Goal: Transaction & Acquisition: Book appointment/travel/reservation

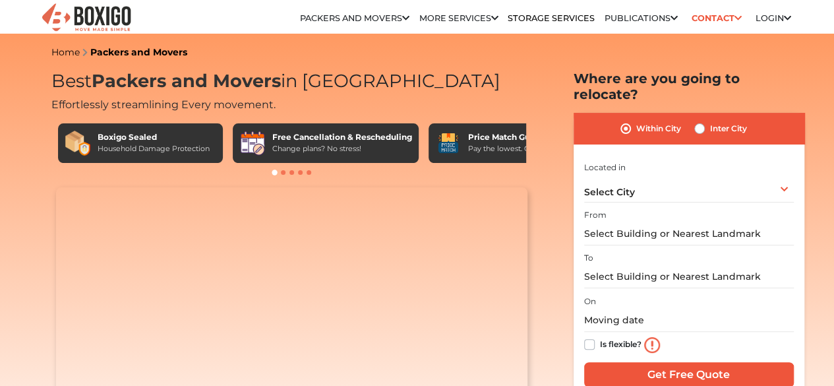
click at [710, 121] on label "Inter City" at bounding box center [728, 129] width 37 height 16
click at [704, 121] on input "Inter City" at bounding box center [699, 127] width 11 height 13
radio input "true"
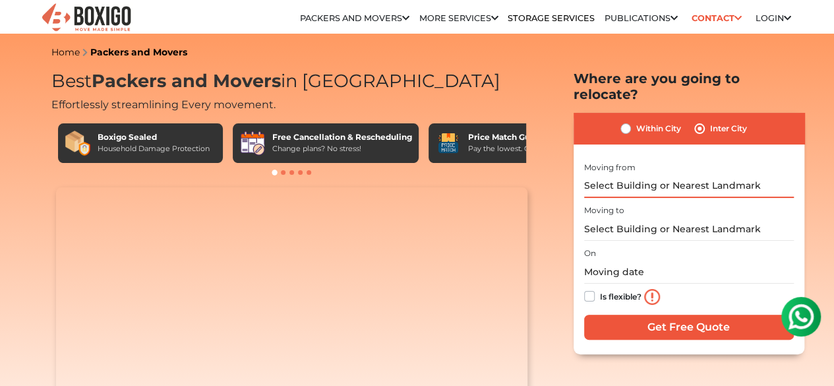
click at [673, 175] on input "text" at bounding box center [689, 186] width 210 height 23
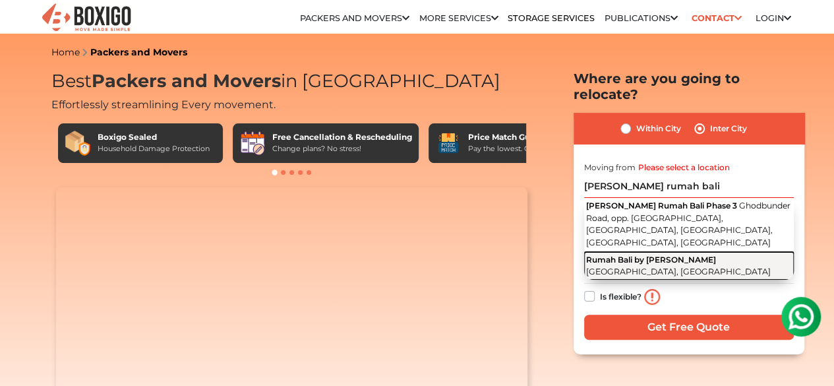
click at [670, 266] on span "Ghodbunder Road, Bhayandarpada, Thane West, Thane, Maharashtra" at bounding box center [678, 271] width 185 height 10
type input "Rumah Bali by Puranik, Ghodbunder Road, Bhayandarpada, Thane West, Thane, Mahar…"
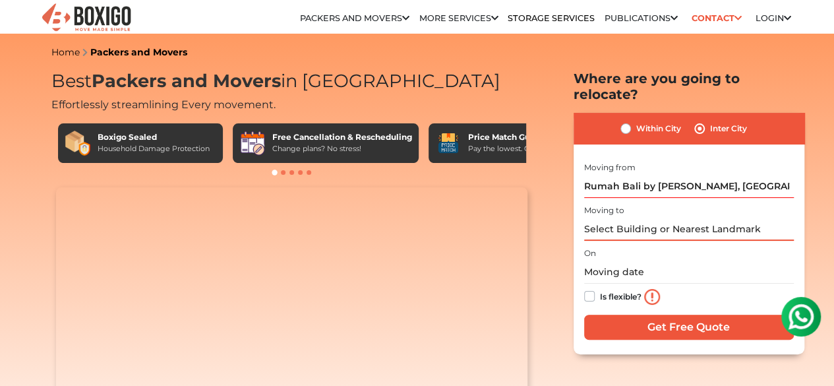
click at [651, 218] on input "text" at bounding box center [689, 229] width 210 height 23
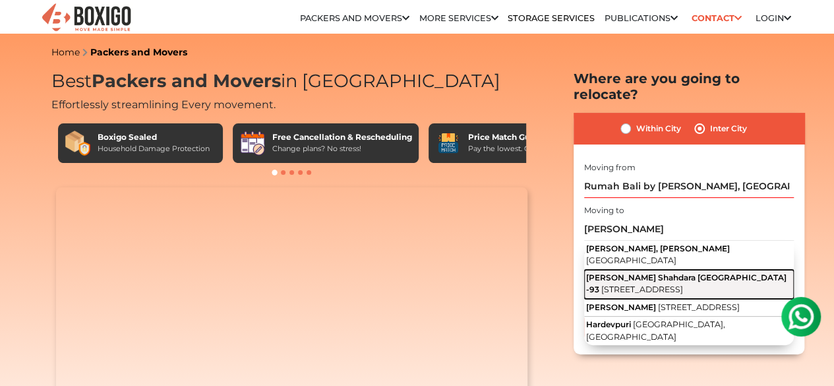
click at [667, 270] on button "Hardev Puri Shahdara Delhi -93 Gali Number 5, West Jyoti Nagar, Hardevpuri, Sha…" at bounding box center [689, 284] width 210 height 29
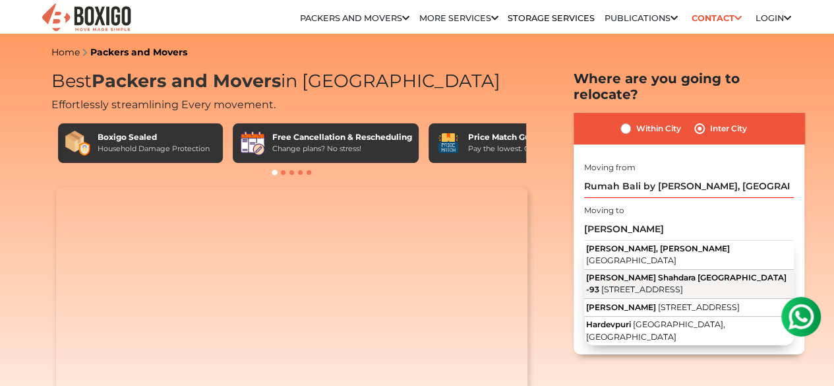
type input "Hardev Puri Shahdara Delhi -93, Gali Number 5, West Jyoti Nagar, Hardevpuri, Sh…"
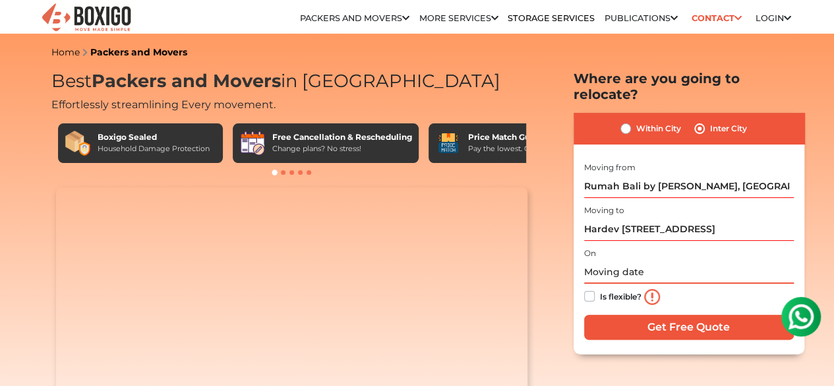
click at [610, 260] on input "text" at bounding box center [689, 271] width 210 height 23
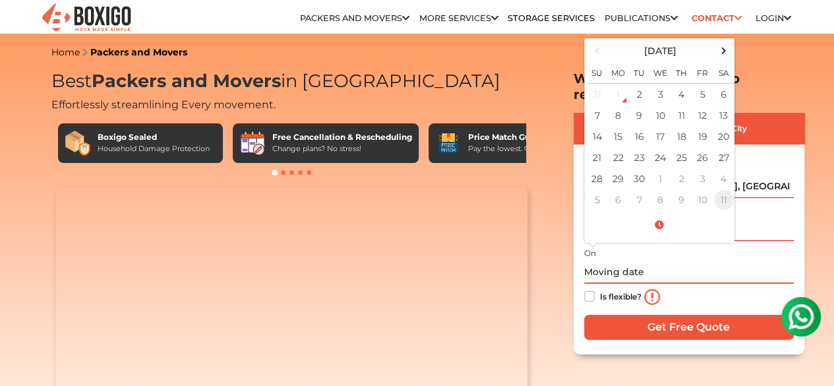
click at [727, 189] on td "11" at bounding box center [723, 199] width 21 height 21
click at [597, 43] on span at bounding box center [597, 51] width 18 height 18
click at [719, 105] on td "13" at bounding box center [723, 115] width 21 height 21
click at [705, 260] on input "09/13/2025 12:00 AM" at bounding box center [689, 271] width 210 height 23
click at [760, 88] on h2 "Where are you going to relocate?" at bounding box center [689, 87] width 231 height 32
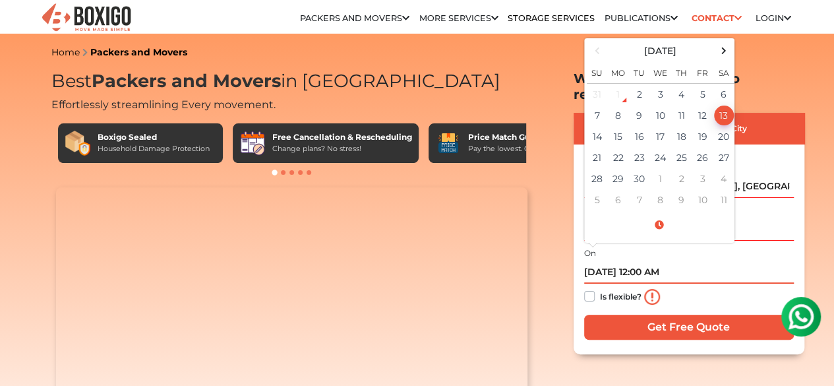
click at [669, 260] on input "09/13/2025 12:00 AM" at bounding box center [689, 271] width 210 height 23
click at [657, 262] on input "09/13/2025 12:00 AM" at bounding box center [689, 271] width 210 height 23
click at [645, 260] on input "09/13/2025 12:00 AM" at bounding box center [689, 271] width 210 height 23
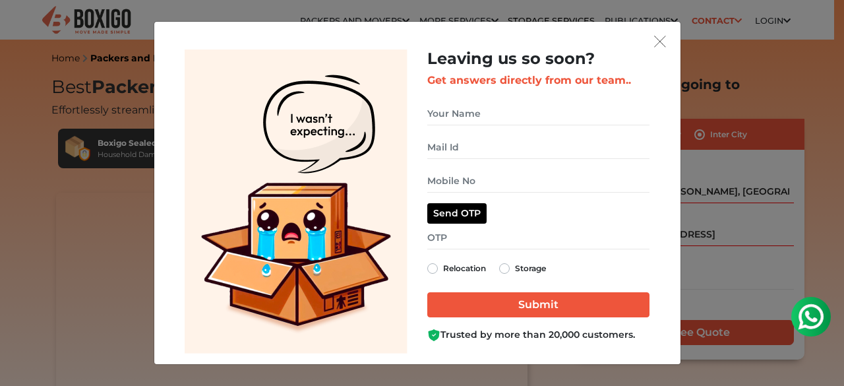
click at [662, 52] on div "Leaving us so soon? Get answers directly from our team.. Relocation Storage" at bounding box center [417, 201] width 505 height 304
click at [657, 40] on img "get free quote dialog" at bounding box center [660, 42] width 12 height 12
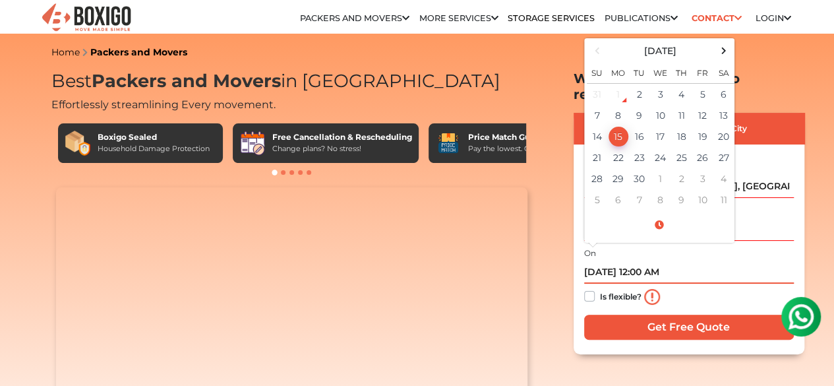
click at [667, 263] on input "09/15/2025 12:00 AM" at bounding box center [689, 271] width 210 height 23
click at [661, 217] on span at bounding box center [659, 225] width 145 height 23
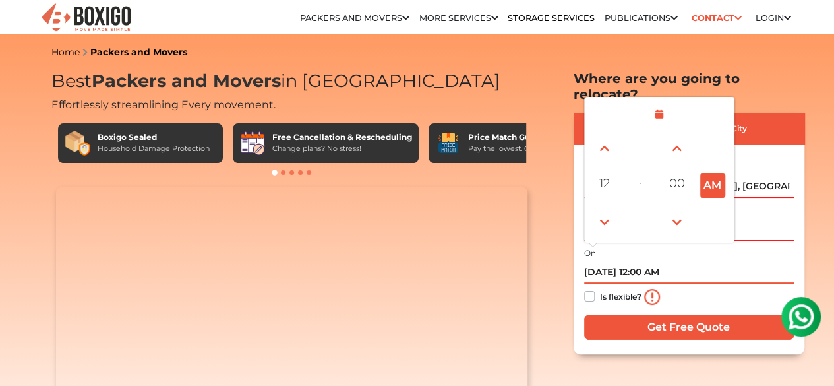
click at [713, 176] on button "AM" at bounding box center [712, 185] width 25 height 25
click at [604, 209] on span at bounding box center [604, 222] width 26 height 26
click at [754, 245] on div "On 09/15/2025 11:00 AM September 2025 Su Mo Tu We Th Fr Sa 31 1 2 3 4 5 6 7 8 9…" at bounding box center [689, 277] width 210 height 65
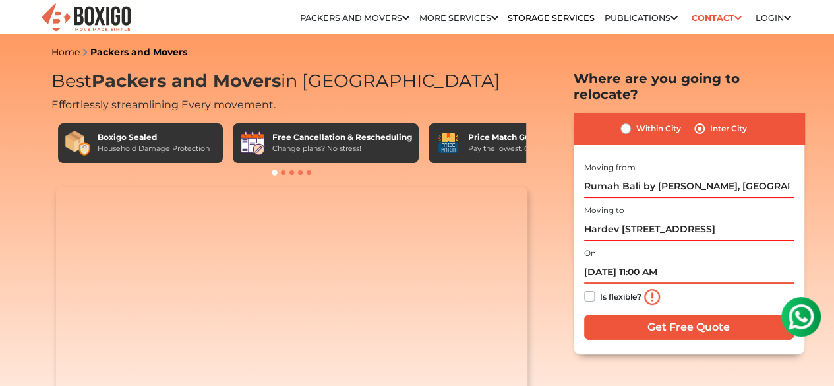
click at [597, 260] on input "09/15/2025 11:00 AM" at bounding box center [689, 271] width 210 height 23
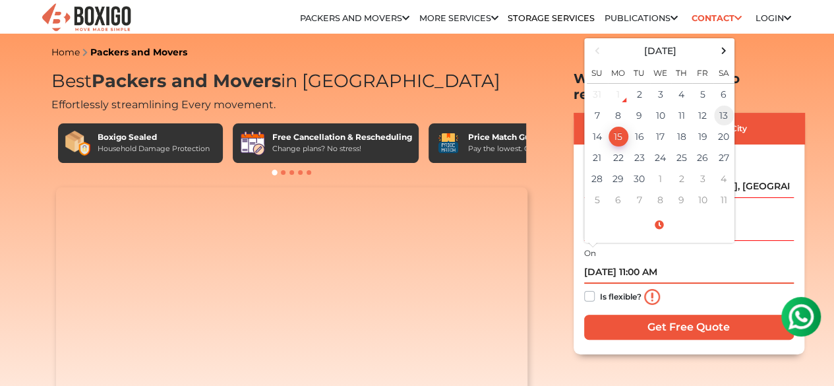
click at [722, 105] on td "13" at bounding box center [723, 115] width 21 height 21
type input "09/13/2025 11:00 AM"
click at [687, 291] on div "Is flexible?" at bounding box center [689, 297] width 210 height 26
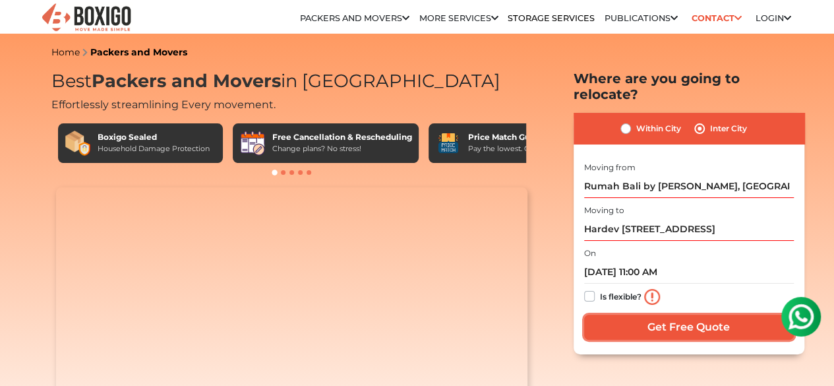
click at [720, 315] on input "Get Free Quote" at bounding box center [689, 327] width 210 height 25
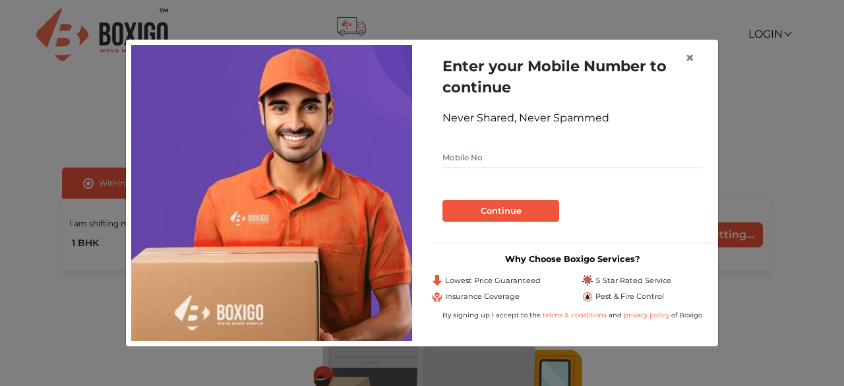
click at [490, 156] on input "text" at bounding box center [572, 157] width 260 height 21
type input "9999185498"
click at [488, 208] on button "Continue" at bounding box center [500, 211] width 117 height 22
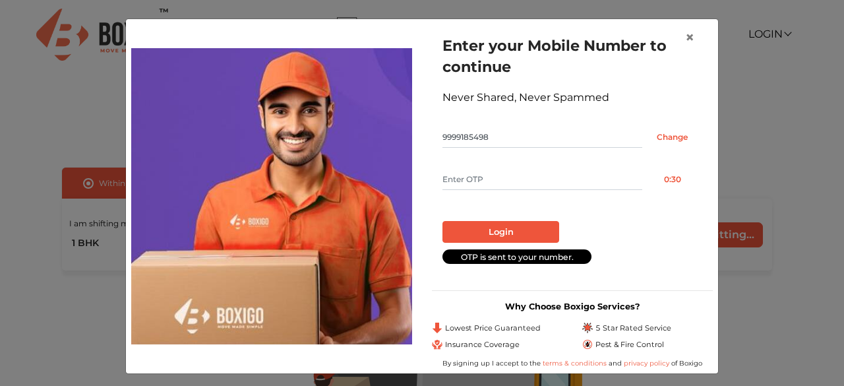
click at [506, 181] on input "text" at bounding box center [542, 179] width 200 height 21
type input "2742"
click at [479, 227] on button "Login" at bounding box center [500, 232] width 117 height 22
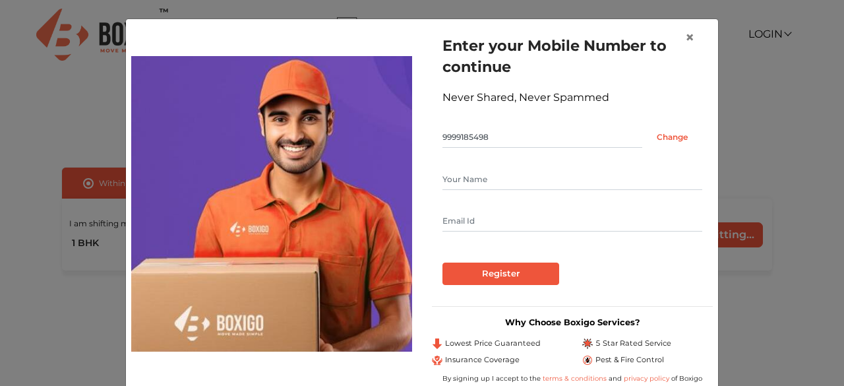
click at [486, 179] on input "text" at bounding box center [572, 179] width 260 height 21
type input "Ankit Gaur"
click at [479, 220] on input "text" at bounding box center [572, 220] width 260 height 21
type input "gaur4mdelhi@gmail.com"
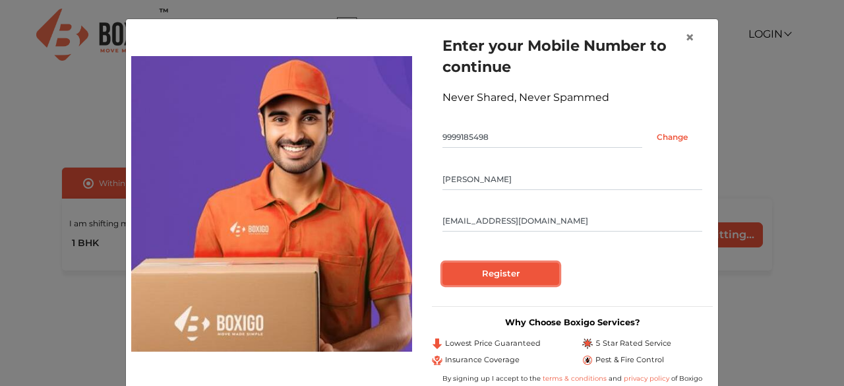
click at [460, 270] on input "Register" at bounding box center [500, 273] width 117 height 22
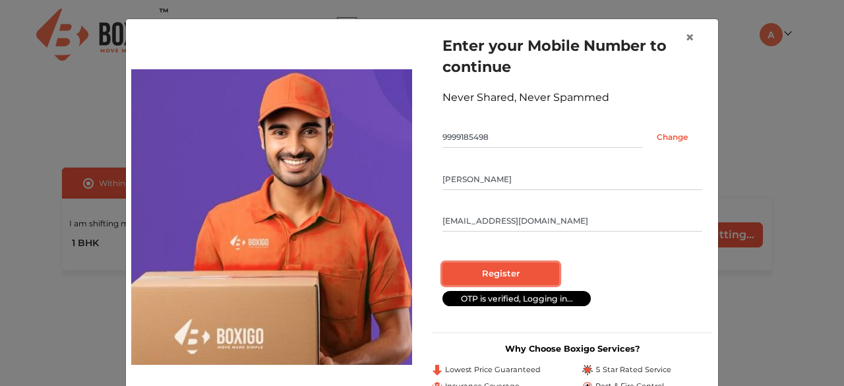
radio input "false"
radio input "true"
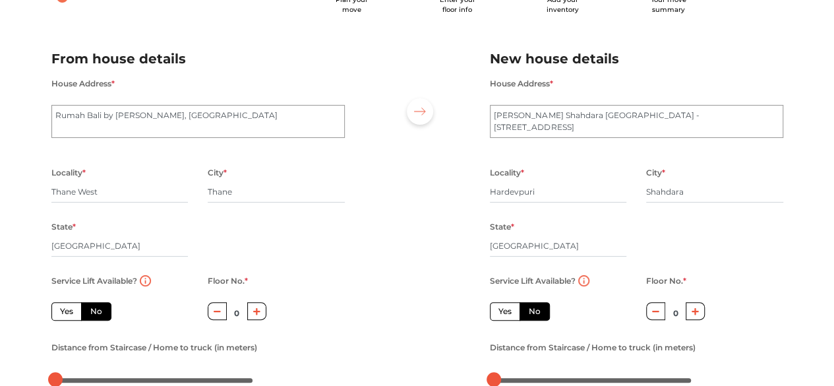
scroll to position [132, 0]
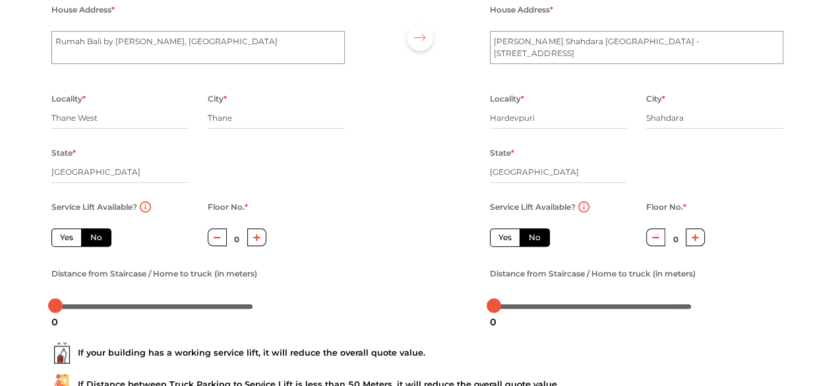
click at [75, 238] on label "Yes" at bounding box center [66, 237] width 30 height 18
click at [69, 238] on input "Yes" at bounding box center [64, 235] width 9 height 9
radio input "true"
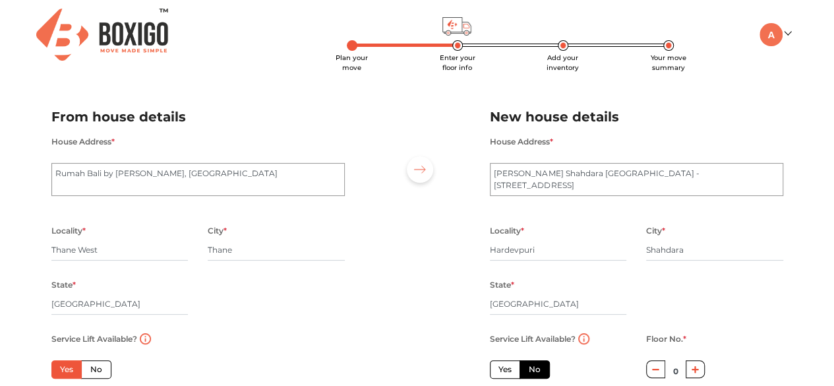
scroll to position [237, 0]
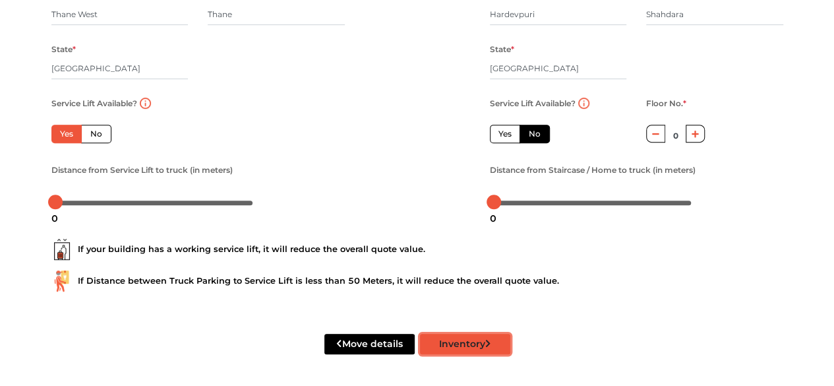
click at [454, 345] on button "Inventory" at bounding box center [465, 344] width 90 height 20
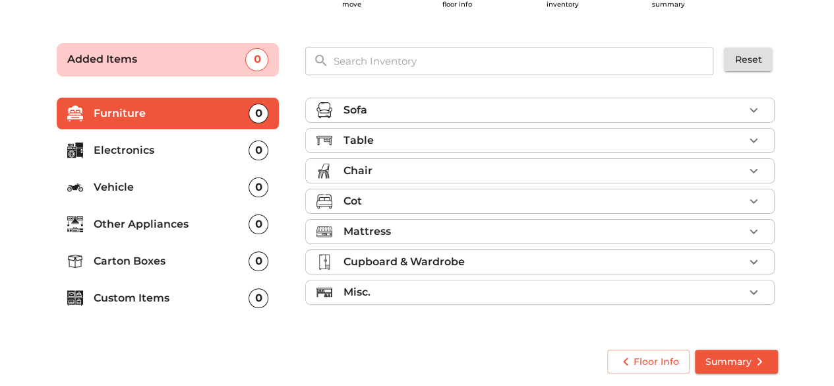
click at [233, 160] on li "Electronics 0" at bounding box center [168, 151] width 223 height 32
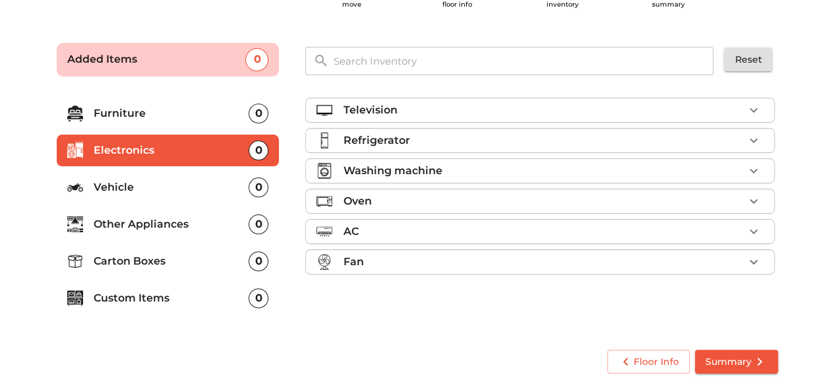
click at [430, 105] on div "Television" at bounding box center [543, 110] width 401 height 16
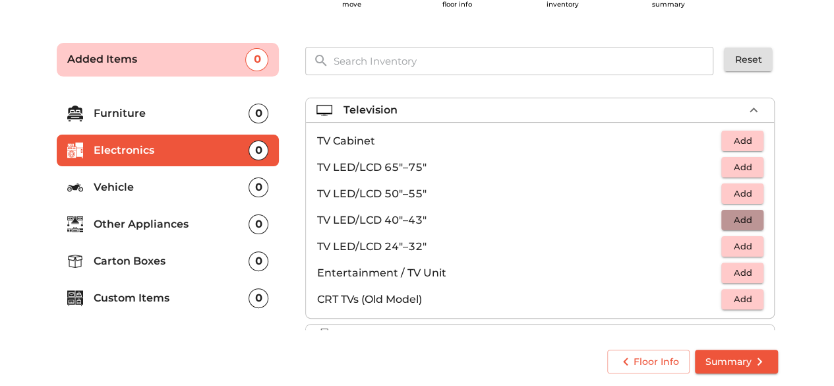
click at [745, 218] on span "Add" at bounding box center [742, 219] width 29 height 15
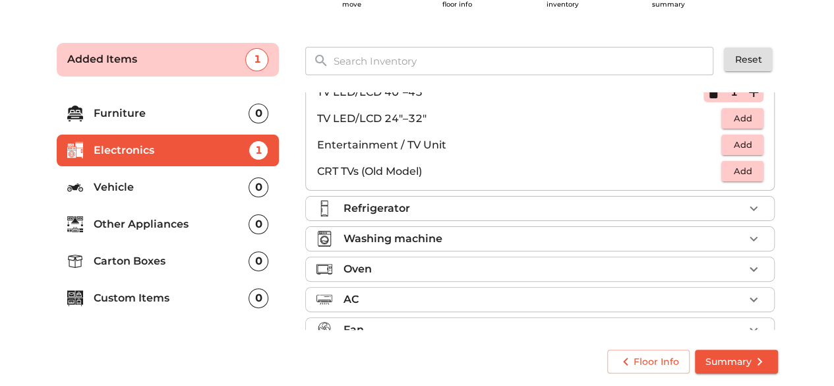
scroll to position [132, 0]
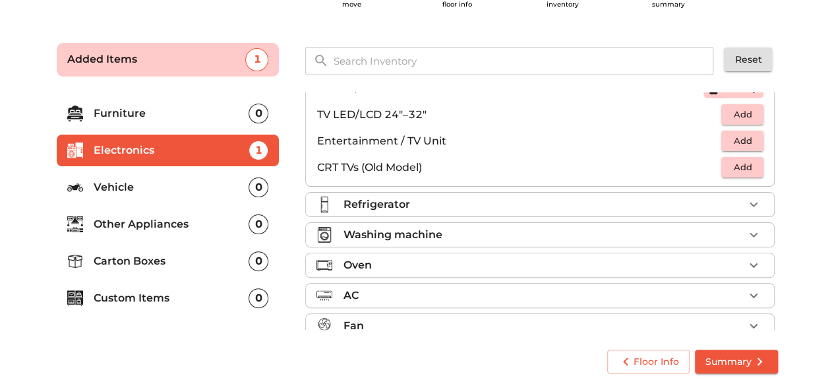
click at [538, 203] on div "Refrigerator" at bounding box center [543, 204] width 401 height 16
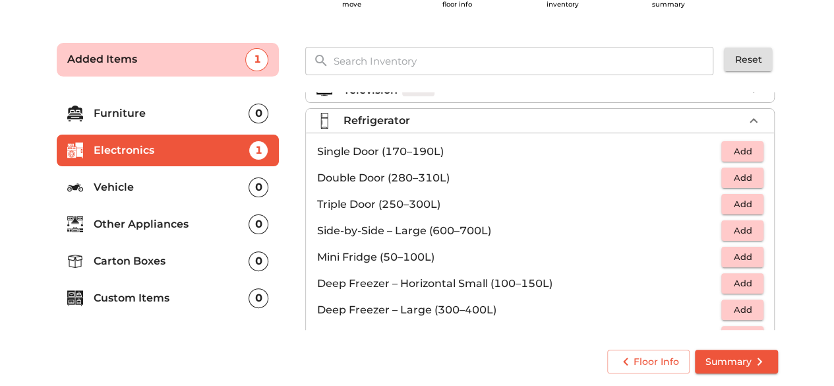
scroll to position [0, 0]
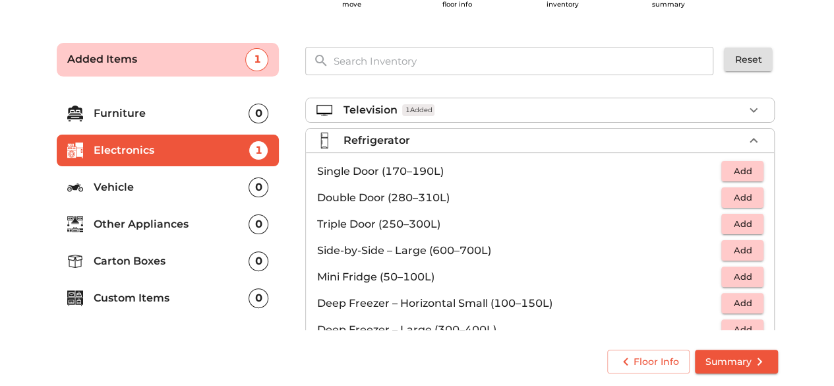
click at [737, 224] on span "Add" at bounding box center [742, 223] width 29 height 15
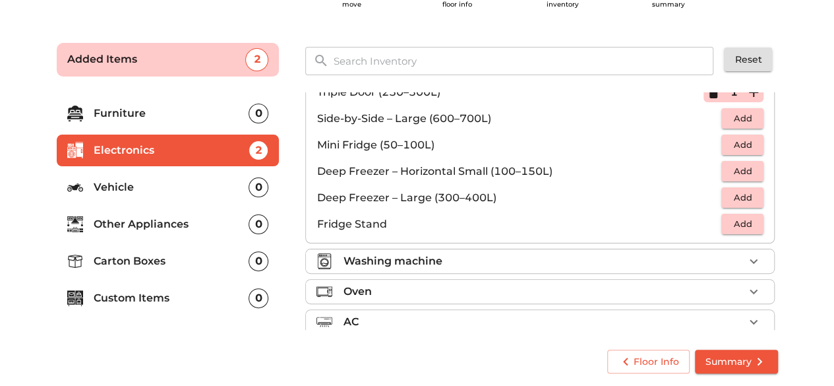
scroll to position [174, 0]
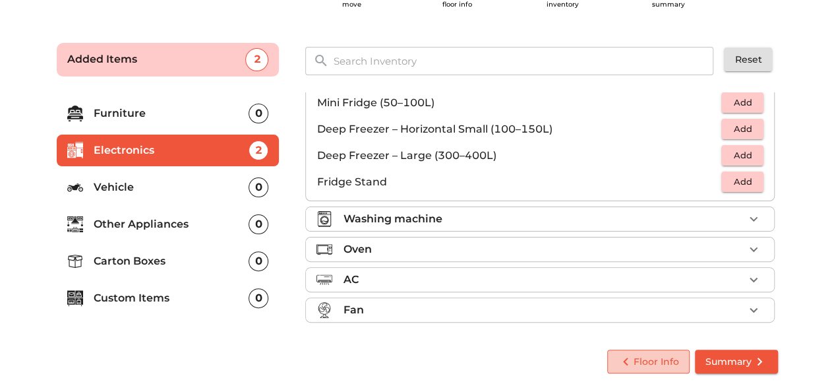
click at [671, 365] on span "Floor Info" at bounding box center [648, 361] width 61 height 16
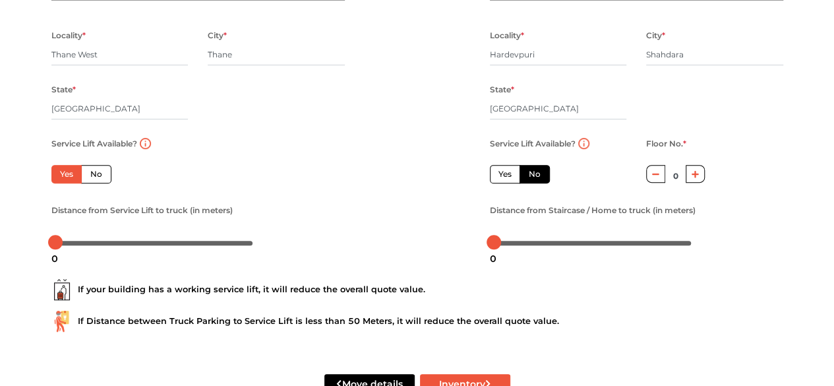
scroll to position [237, 0]
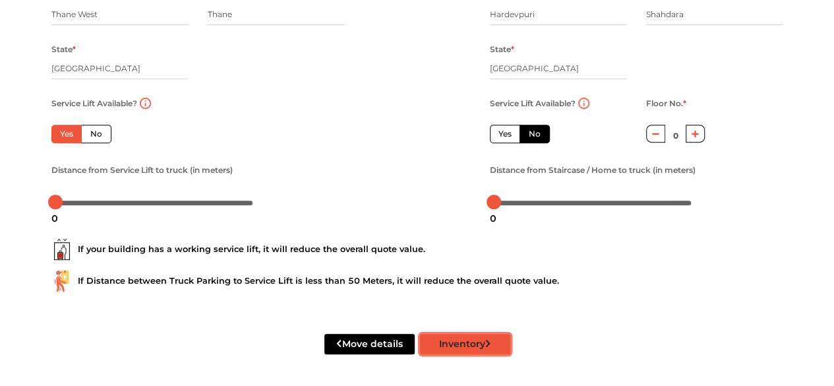
click at [479, 337] on button "Inventory" at bounding box center [465, 344] width 90 height 20
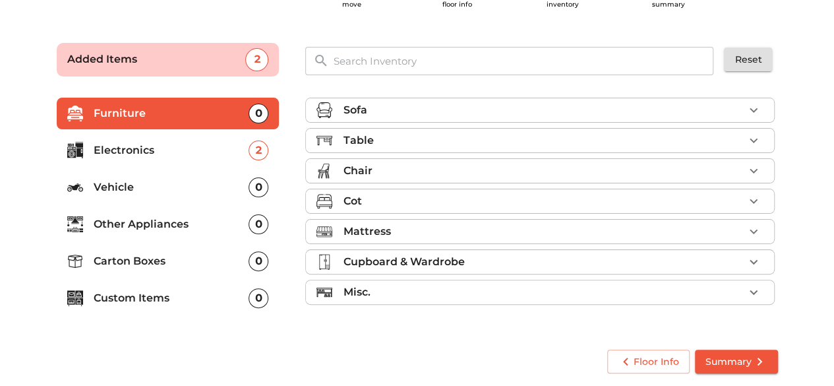
click at [210, 264] on p "Carton Boxes" at bounding box center [172, 261] width 156 height 16
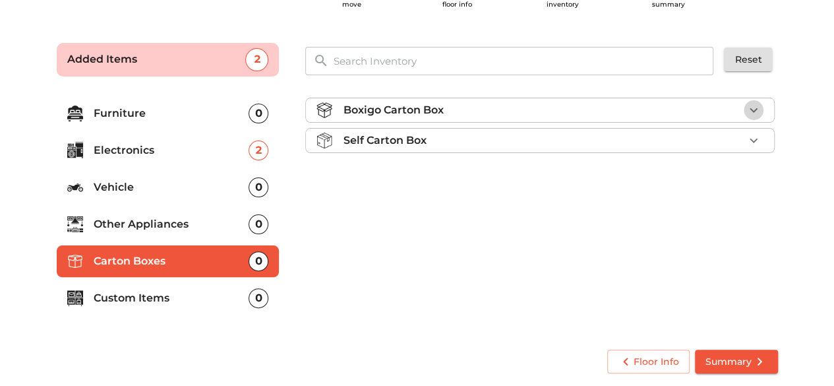
click at [758, 107] on icon "button" at bounding box center [754, 110] width 16 height 16
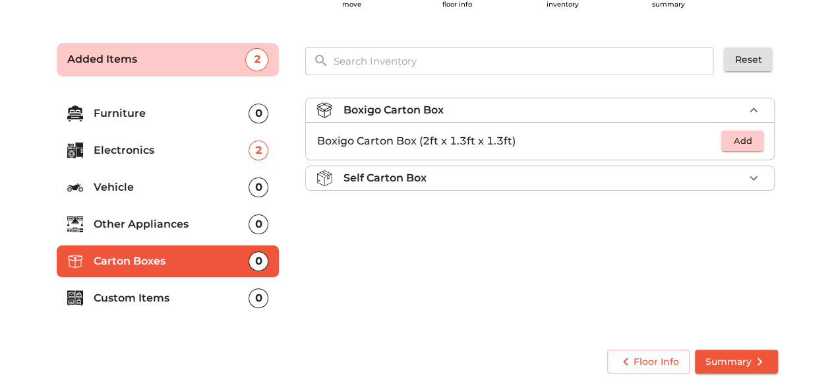
click at [725, 138] on button "Add" at bounding box center [742, 141] width 42 height 20
click at [125, 226] on p "Other Appliances" at bounding box center [172, 224] width 156 height 16
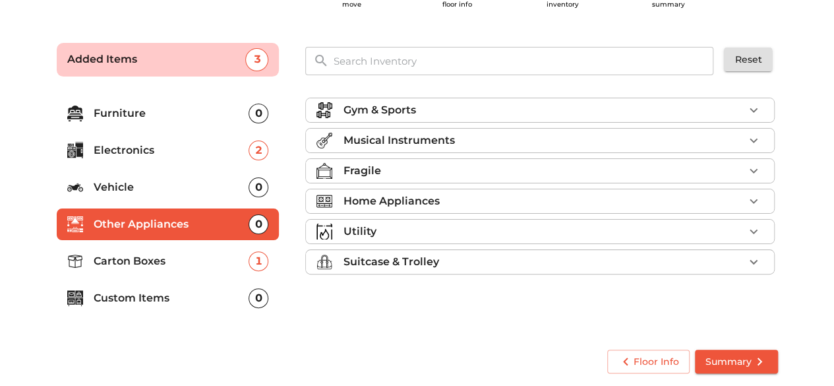
click at [442, 256] on div "Suitcase & Trolley" at bounding box center [543, 262] width 401 height 16
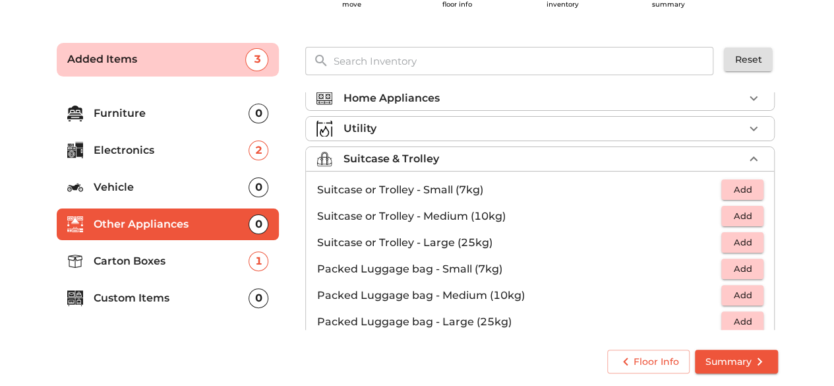
scroll to position [82, 0]
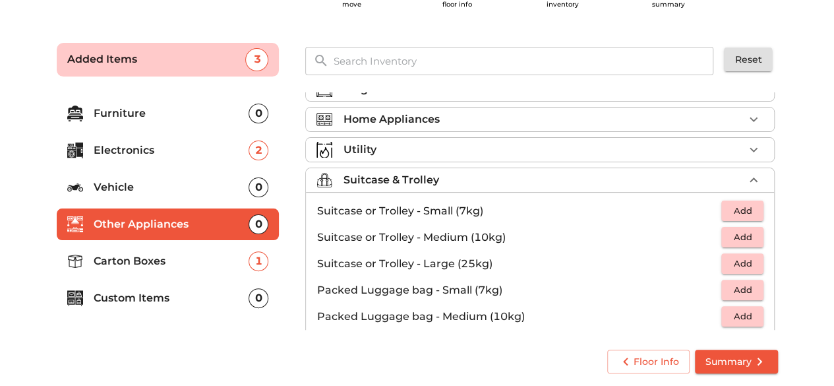
click at [742, 258] on span "Add" at bounding box center [742, 263] width 29 height 15
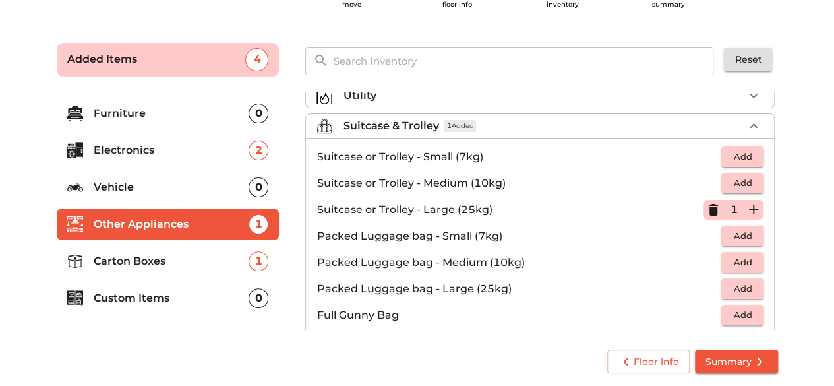
scroll to position [148, 0]
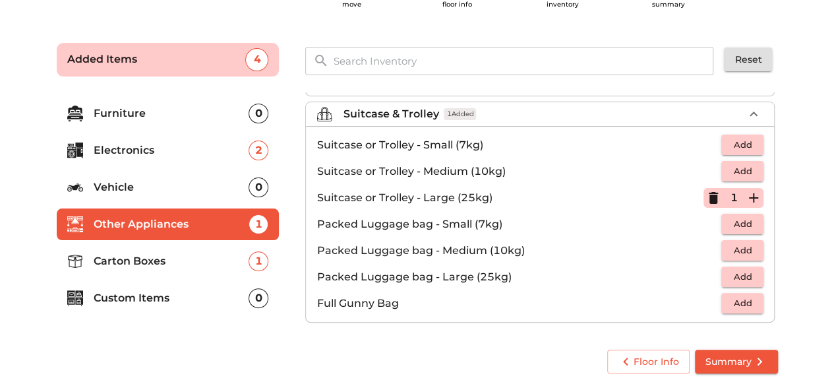
click at [239, 344] on div "Floor Info Summary" at bounding box center [417, 361] width 732 height 35
click at [185, 258] on p "Carton Boxes" at bounding box center [172, 261] width 156 height 16
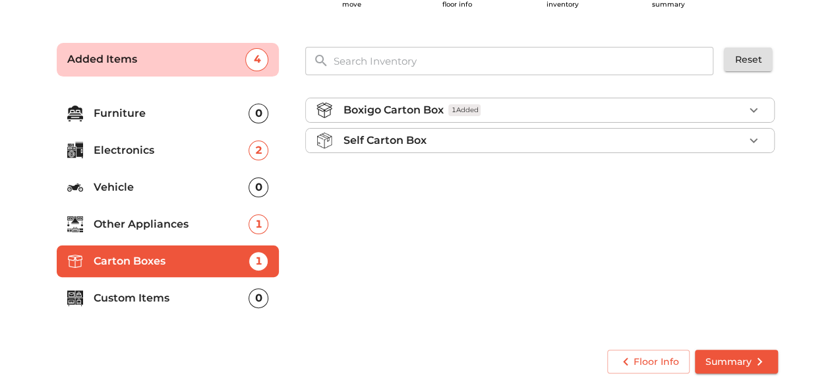
scroll to position [0, 0]
click at [750, 107] on icon "button" at bounding box center [754, 110] width 16 height 16
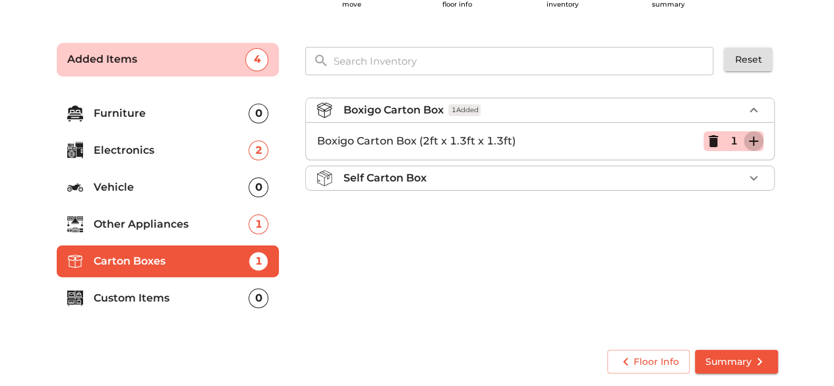
click at [749, 140] on icon "button" at bounding box center [754, 141] width 16 height 16
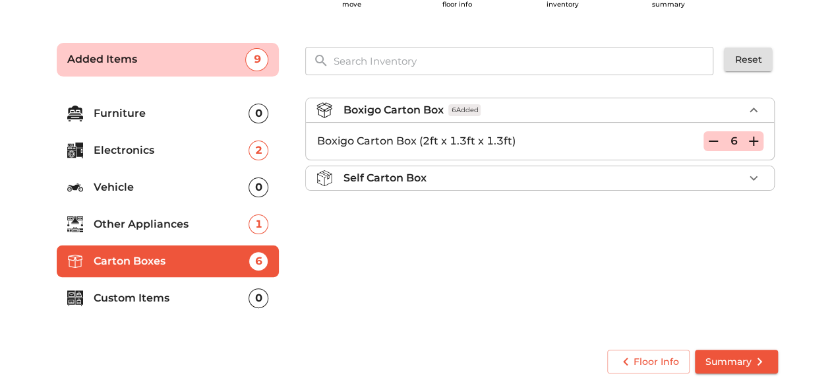
click at [749, 140] on icon "button" at bounding box center [754, 141] width 16 height 16
click at [604, 276] on div "Boxigo Carton Box 10 Added Boxigo Carton Box (2ft x 1.3ft x 1.3ft) 10 Self Cart…" at bounding box center [541, 211] width 483 height 249
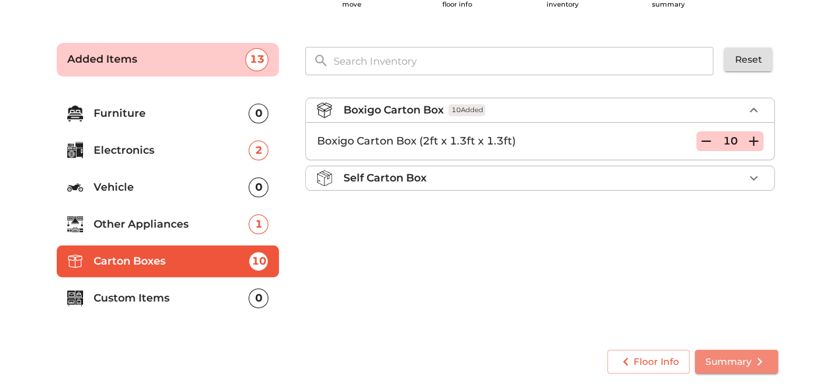
click at [711, 361] on span "Summary" at bounding box center [737, 361] width 62 height 16
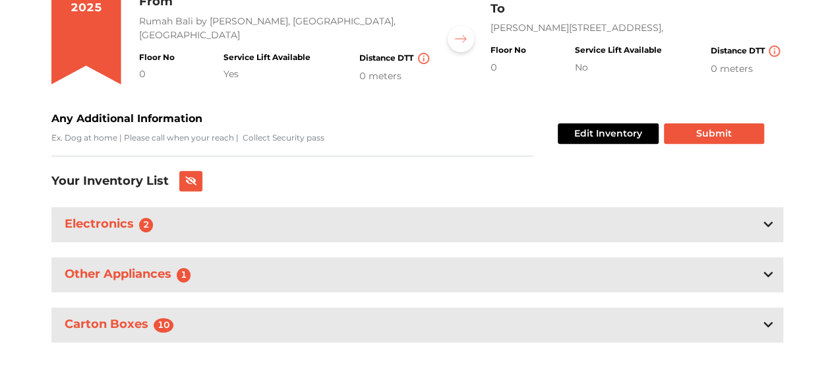
scroll to position [172, 0]
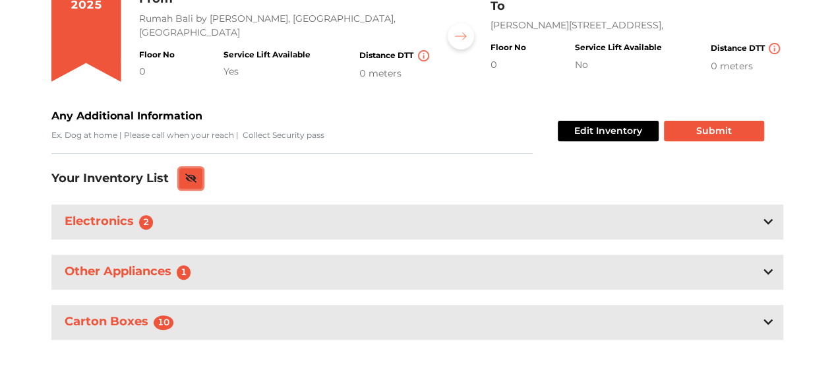
click at [195, 179] on icon at bounding box center [191, 177] width 12 height 9
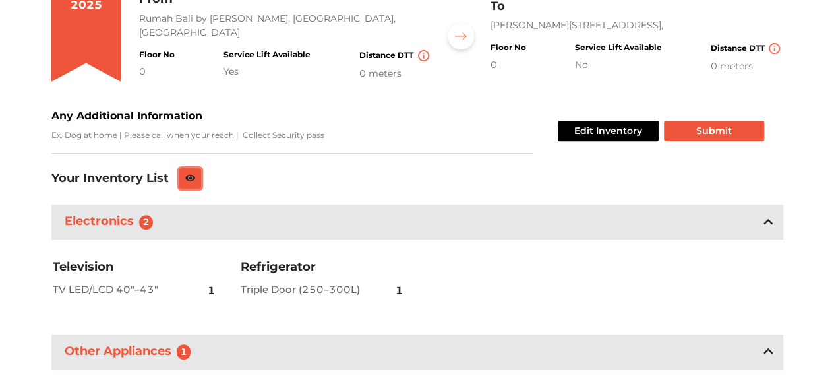
click at [195, 179] on button at bounding box center [190, 178] width 22 height 20
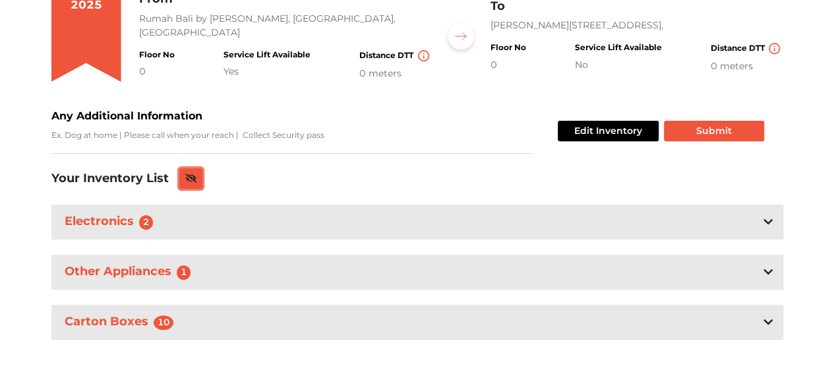
click at [195, 179] on icon at bounding box center [191, 177] width 12 height 9
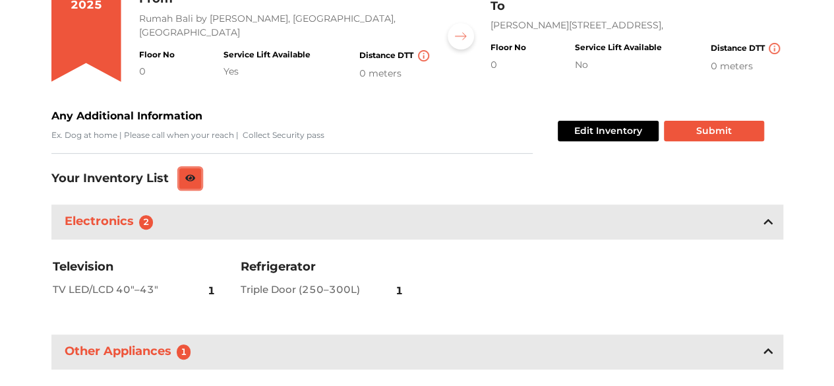
click at [195, 179] on button at bounding box center [190, 178] width 22 height 20
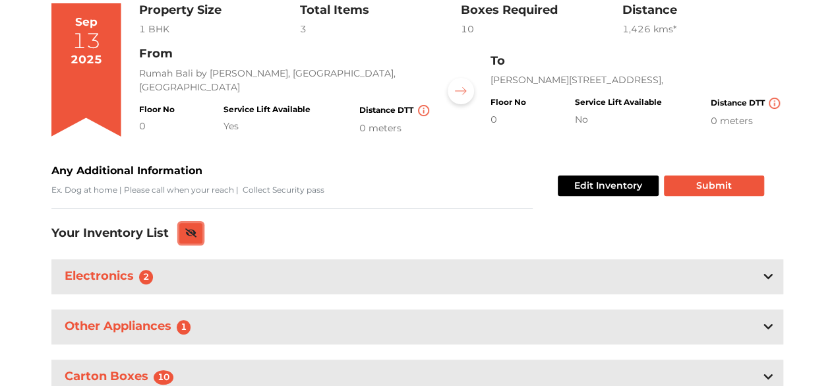
scroll to position [40, 0]
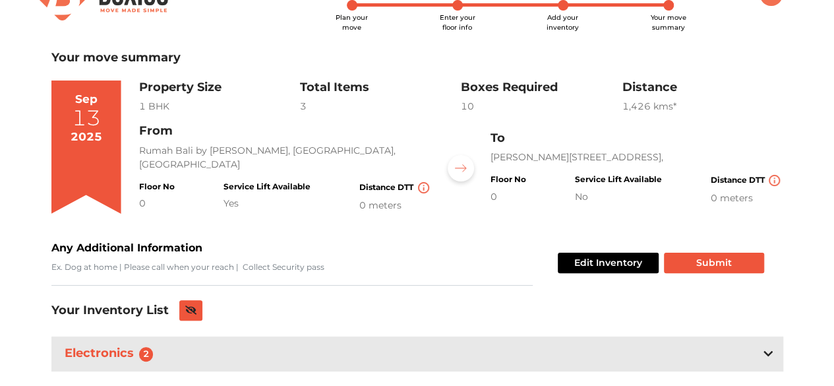
click at [144, 200] on div "0" at bounding box center [157, 203] width 36 height 14
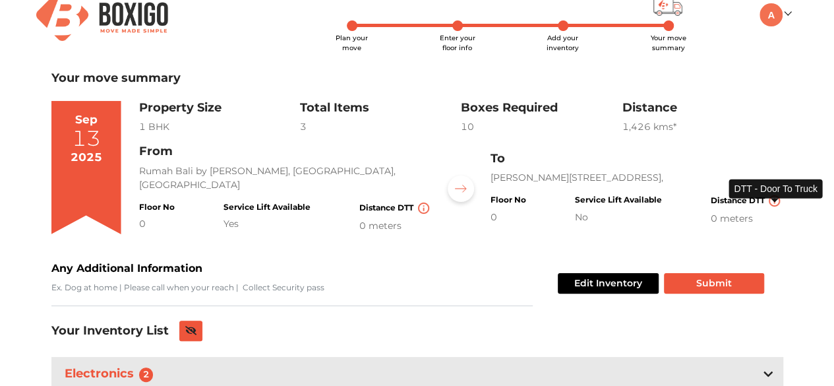
scroll to position [0, 0]
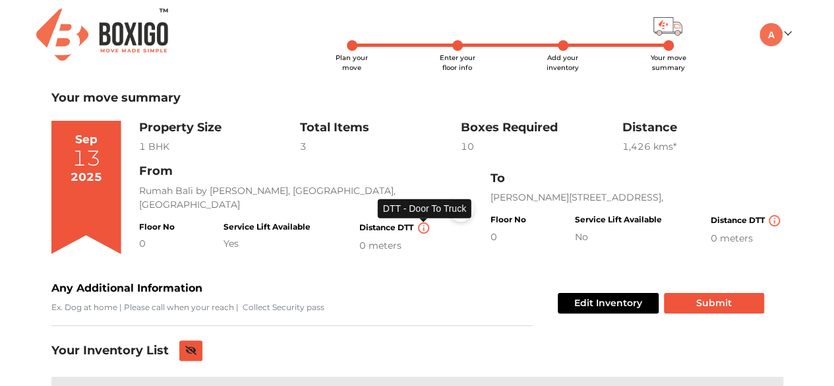
click at [424, 227] on img at bounding box center [423, 227] width 11 height 11
click at [463, 210] on img at bounding box center [461, 208] width 12 height 8
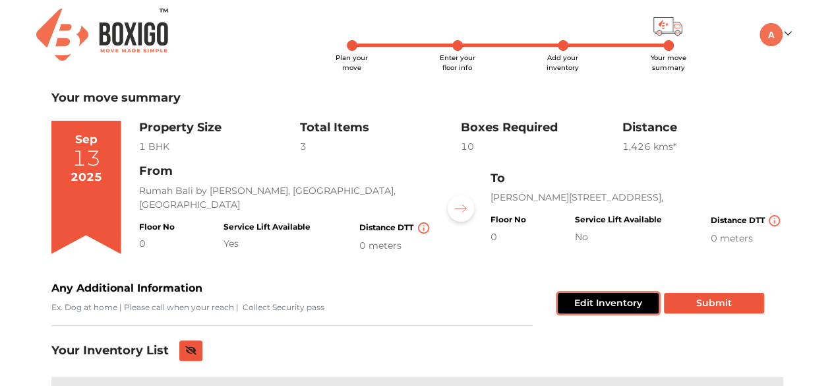
click at [625, 302] on button "Edit Inventory" at bounding box center [608, 303] width 101 height 20
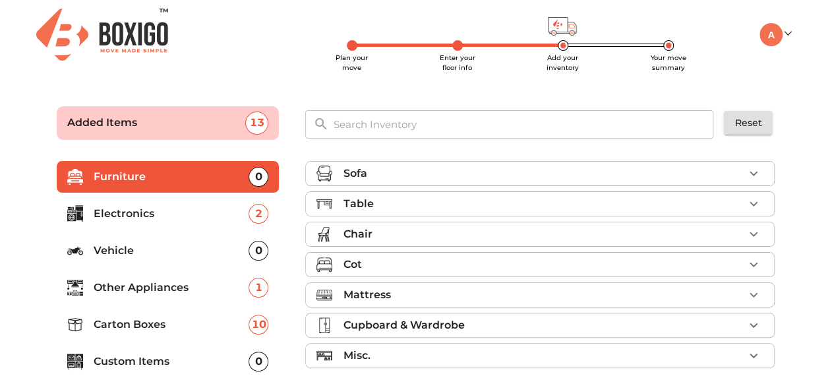
click at [464, 51] on div "Plan your move Enter your floor info Add your inventory Your move summary My Mo…" at bounding box center [418, 34] width 768 height 69
click at [454, 63] on span "Enter your floor info" at bounding box center [458, 62] width 36 height 18
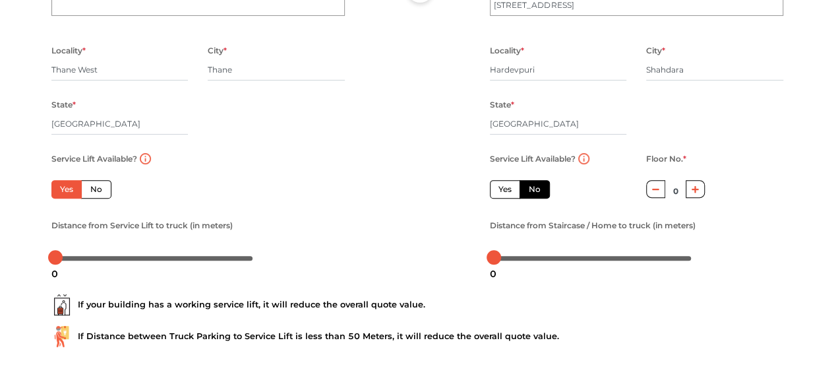
scroll to position [237, 0]
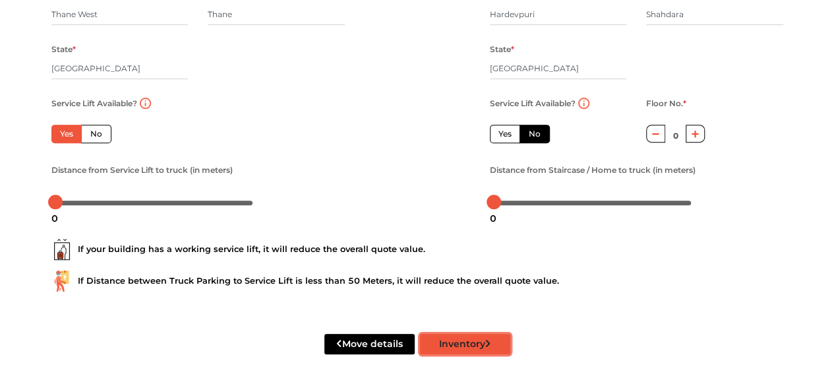
click at [476, 335] on button "Inventory" at bounding box center [465, 344] width 90 height 20
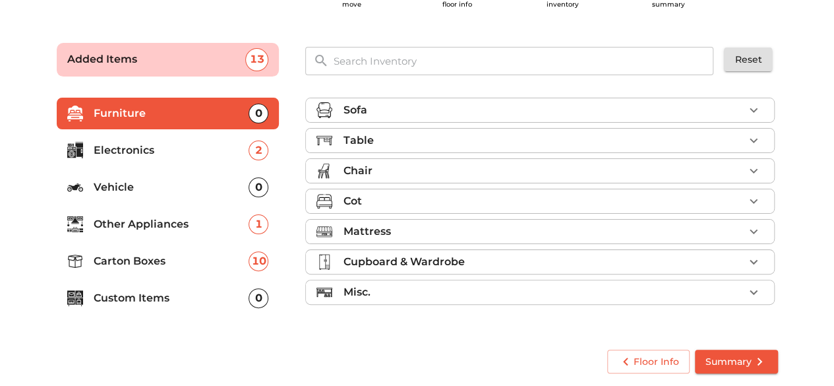
click at [730, 355] on span "Summary" at bounding box center [737, 361] width 62 height 16
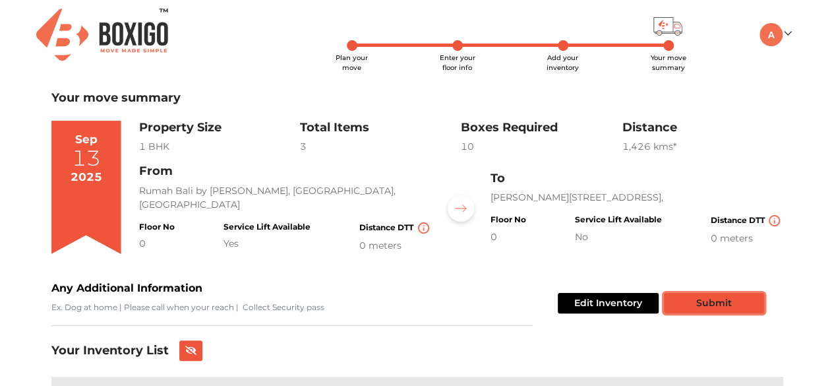
click at [690, 297] on button "Submit" at bounding box center [714, 303] width 100 height 20
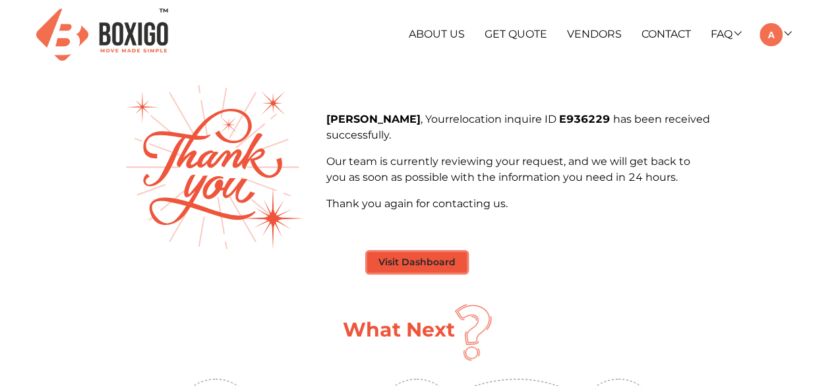
click at [423, 260] on button "Visit Dashboard" at bounding box center [417, 262] width 100 height 20
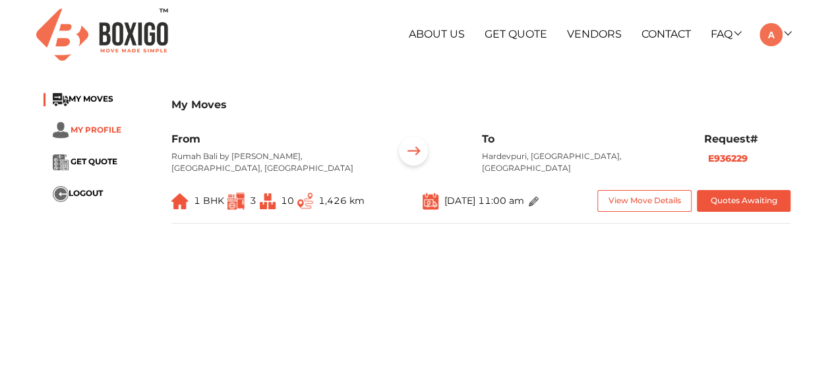
click at [86, 131] on span "MY PROFILE" at bounding box center [96, 130] width 51 height 10
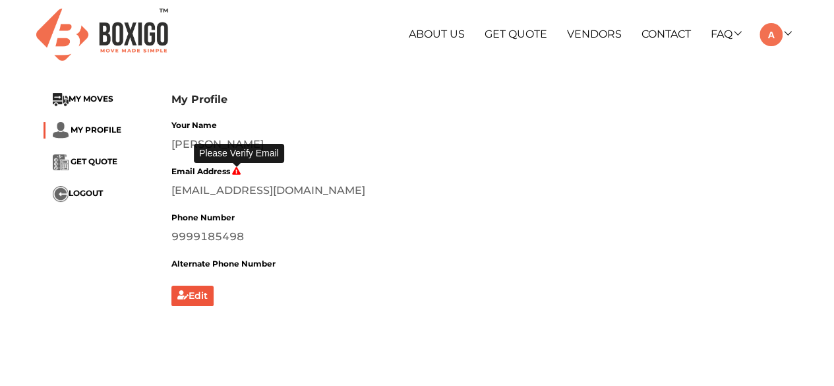
click at [234, 171] on icon at bounding box center [236, 171] width 9 height 8
click at [106, 158] on span "GET QUOTE" at bounding box center [94, 162] width 47 height 10
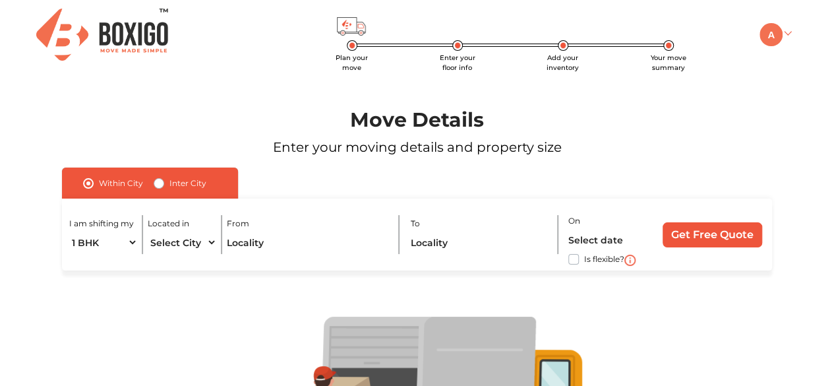
click at [787, 38] on link at bounding box center [775, 34] width 31 height 13
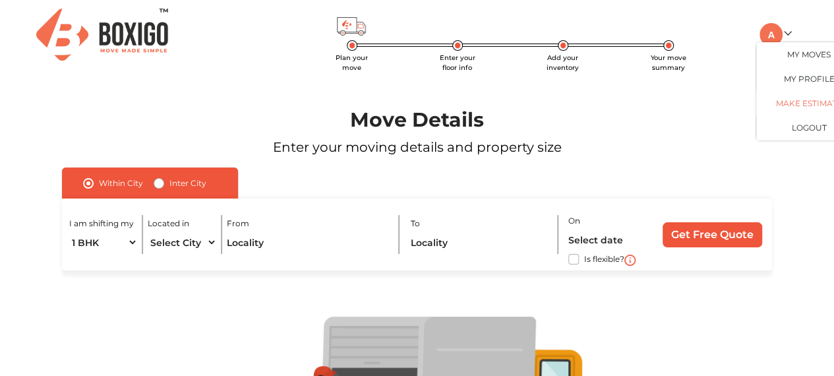
click at [782, 105] on link "Make Estimate" at bounding box center [809, 103] width 106 height 24
click at [789, 123] on button "LOGOUT" at bounding box center [809, 127] width 106 height 24
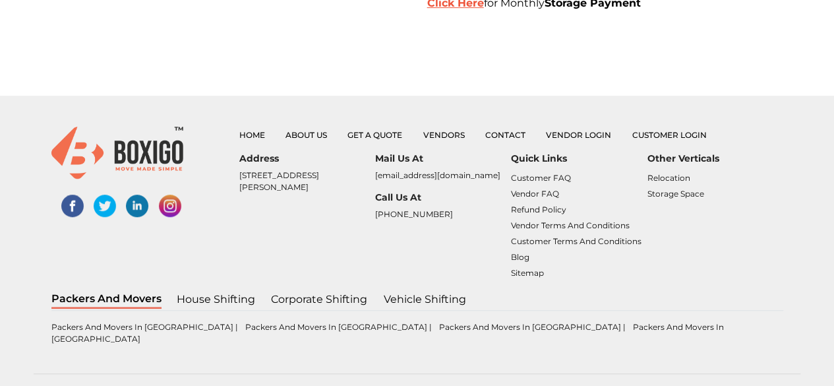
scroll to position [353, 0]
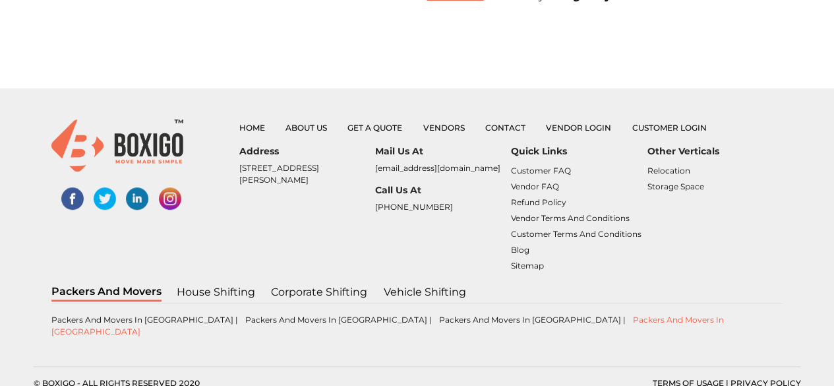
click at [599, 320] on link "Packers and Movers in [GEOGRAPHIC_DATA]" at bounding box center [387, 326] width 673 height 22
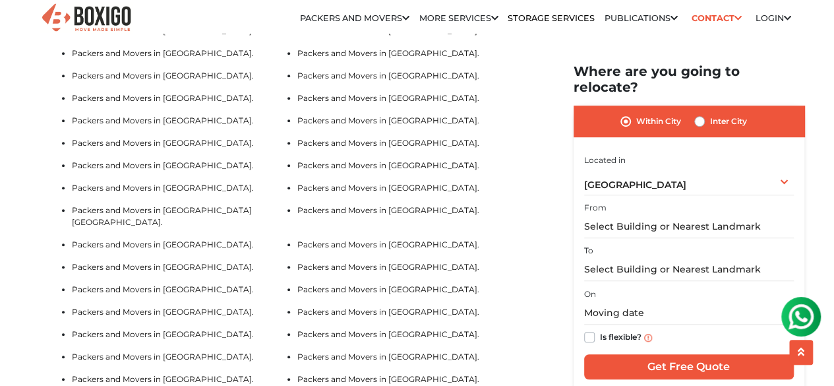
scroll to position [2901, 0]
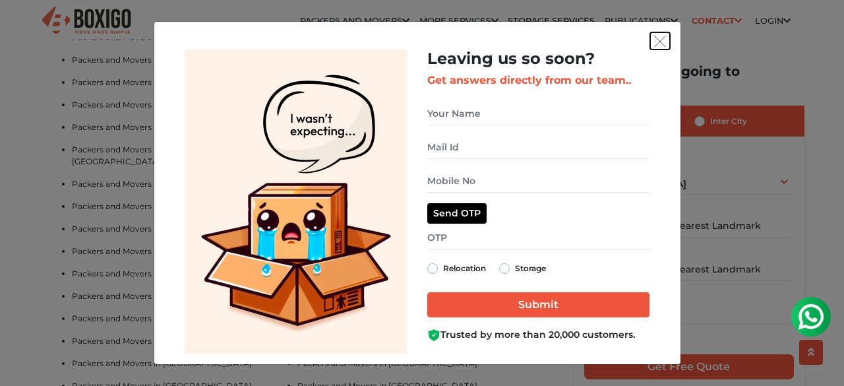
click at [655, 39] on img "get free quote dialog" at bounding box center [660, 42] width 12 height 12
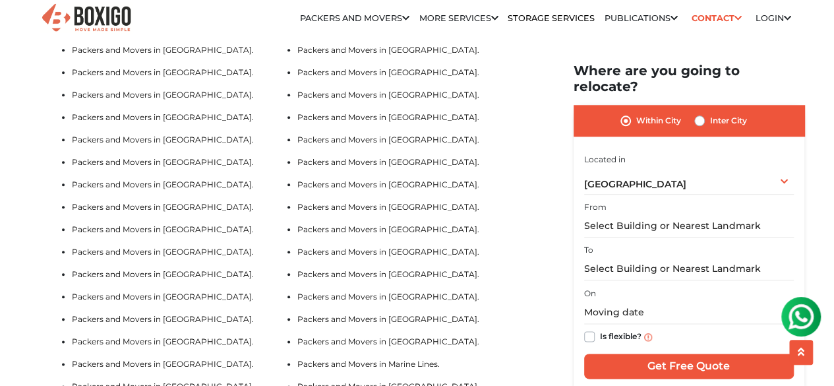
scroll to position [3099, 0]
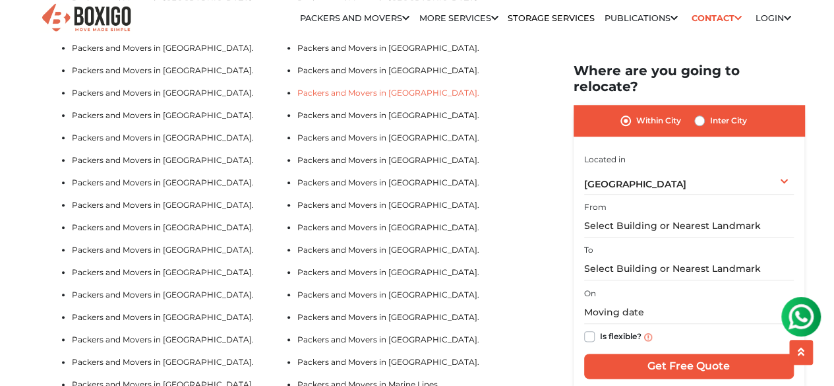
click at [356, 98] on link "Packers and Movers in Ghodbunder Road." at bounding box center [388, 93] width 182 height 10
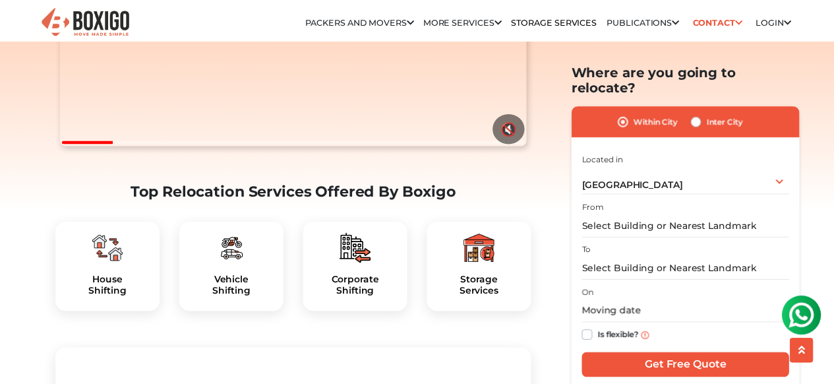
scroll to position [396, 0]
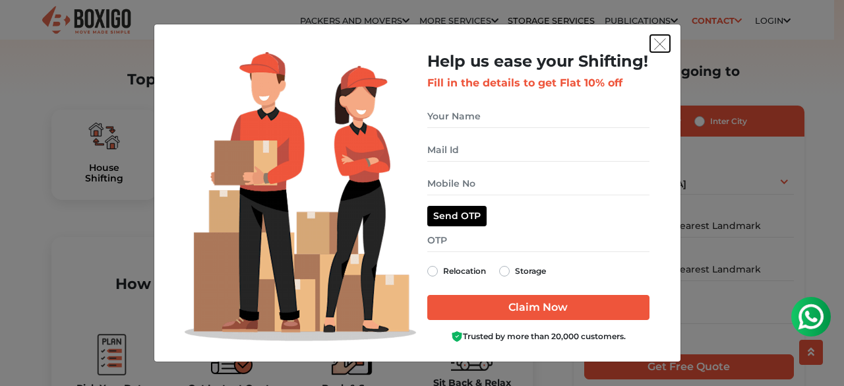
click at [665, 45] on img "get free quote dialog" at bounding box center [660, 44] width 12 height 12
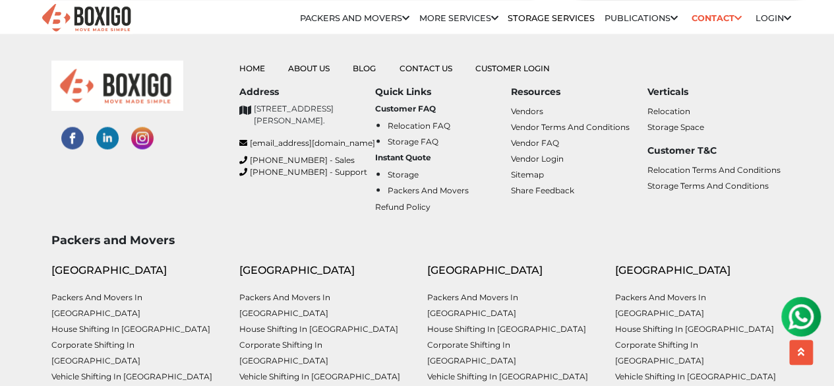
scroll to position [5981, 0]
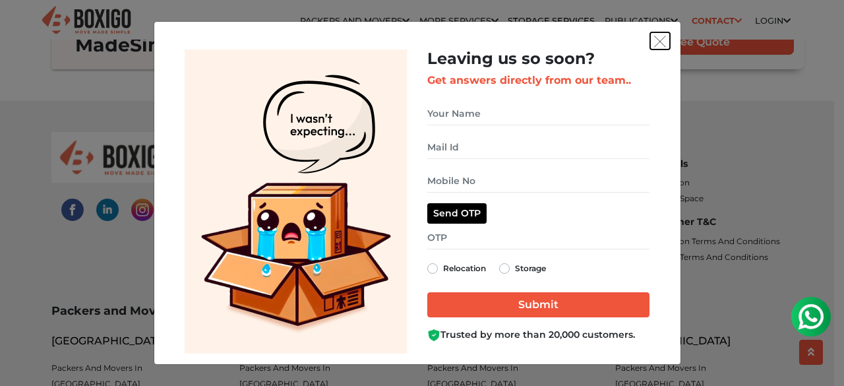
click at [659, 34] on button "get free quote dialog" at bounding box center [660, 40] width 20 height 17
